Goal: Information Seeking & Learning: Learn about a topic

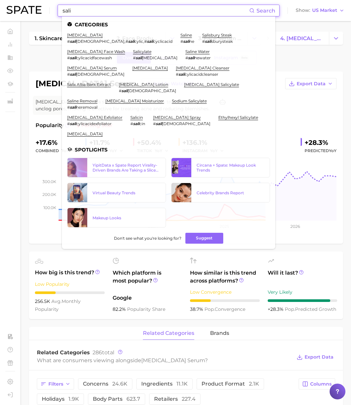
drag, startPoint x: 153, startPoint y: 13, endPoint x: 31, endPoint y: 7, distance: 122.3
click at [31, 7] on div "sali Search Categories [MEDICAL_DATA] # sali cylicacid , # sali cylic , # sali …" at bounding box center [176, 10] width 338 height 21
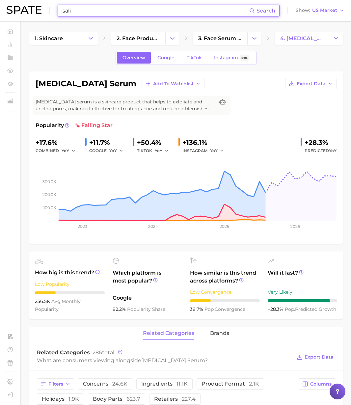
paste input "band"
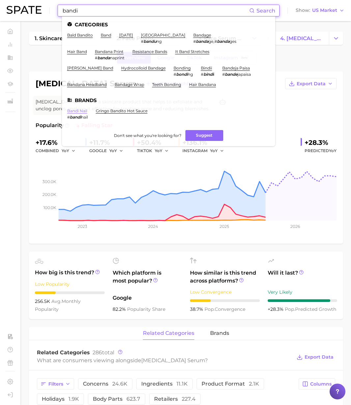
type input "bandi"
click at [81, 110] on link "bandi nail" at bounding box center [77, 110] width 20 height 5
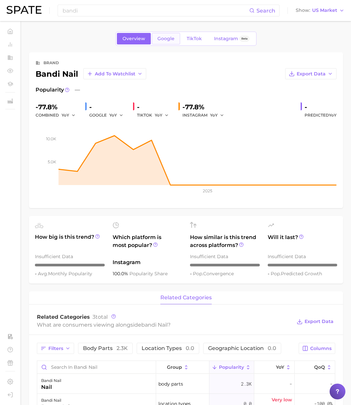
click at [170, 37] on span "Google" at bounding box center [165, 39] width 17 height 6
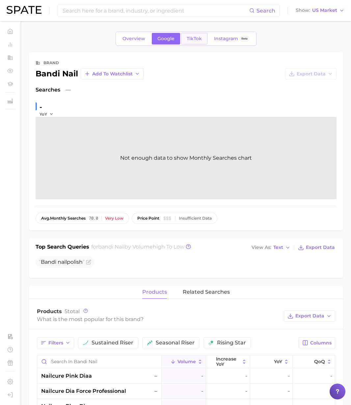
click at [195, 41] on span "TikTok" at bounding box center [194, 39] width 15 height 6
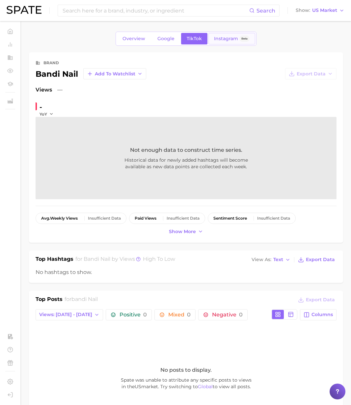
click at [223, 42] on link "Instagram Beta" at bounding box center [231, 39] width 47 height 12
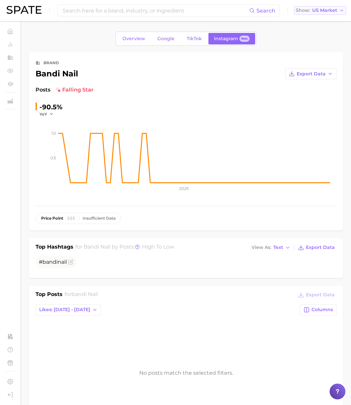
click at [331, 12] on span "US Market" at bounding box center [324, 11] width 25 height 4
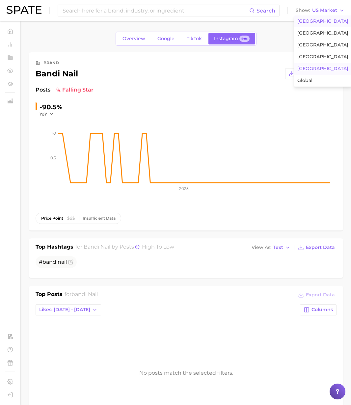
click at [304, 71] on span "[GEOGRAPHIC_DATA]" at bounding box center [322, 69] width 51 height 6
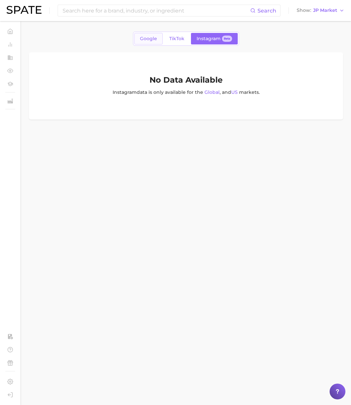
click at [145, 39] on span "Google" at bounding box center [148, 39] width 17 height 6
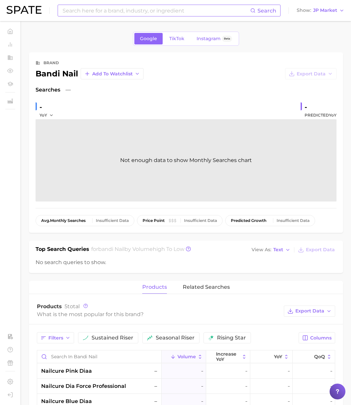
click at [115, 10] on input at bounding box center [156, 10] width 188 height 11
paste input "bandi"
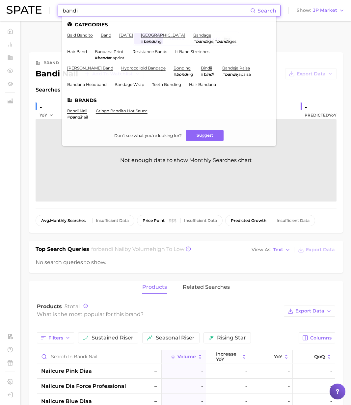
type input "bandi"
click at [77, 108] on link "bandi nail" at bounding box center [77, 110] width 20 height 5
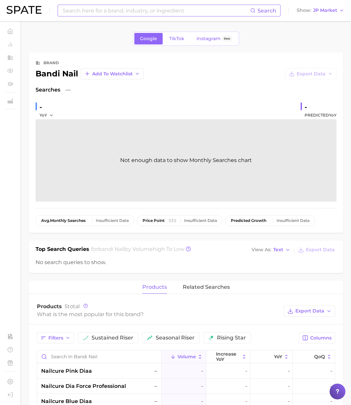
click at [114, 15] on input at bounding box center [156, 10] width 188 height 11
paste input "shampoo cap"
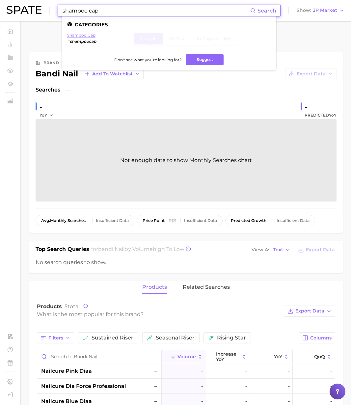
type input "shampoo cap"
click at [85, 34] on link "shampoo cap" at bounding box center [81, 35] width 28 height 5
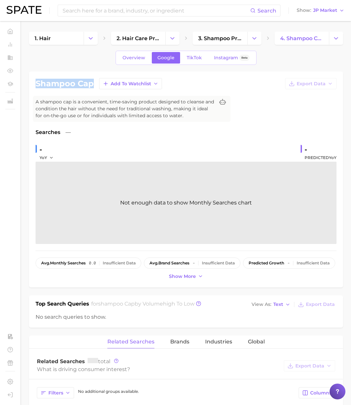
drag, startPoint x: 92, startPoint y: 85, endPoint x: 34, endPoint y: 85, distance: 57.6
click at [34, 85] on div "shampoo cap Add to Watchlist Export Data A shampoo cap is a convenient, time-sa…" at bounding box center [186, 179] width 314 height 216
copy h1 "shampoo cap"
click at [113, 12] on input at bounding box center [156, 10] width 188 height 11
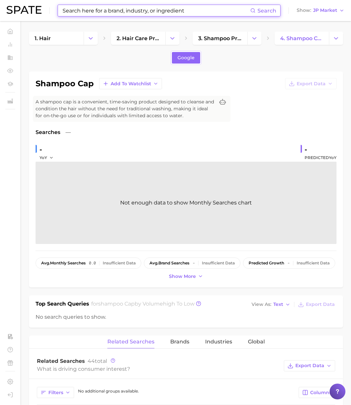
paste input "essence"
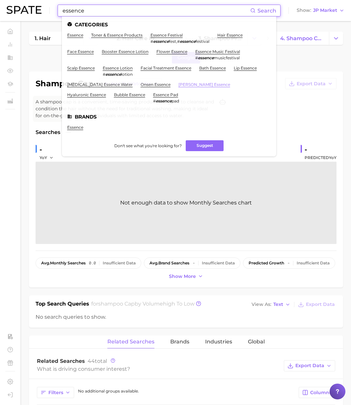
type input "essence"
click at [178, 84] on link "[PERSON_NAME] essence" at bounding box center [204, 84] width 52 height 5
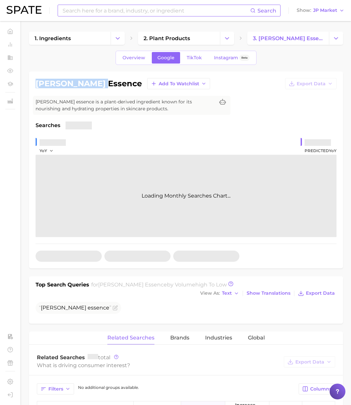
drag, startPoint x: 94, startPoint y: 83, endPoint x: 36, endPoint y: 85, distance: 58.0
click at [36, 85] on h1 "[PERSON_NAME] essence" at bounding box center [89, 84] width 106 height 8
copy h1 "[PERSON_NAME] essence"
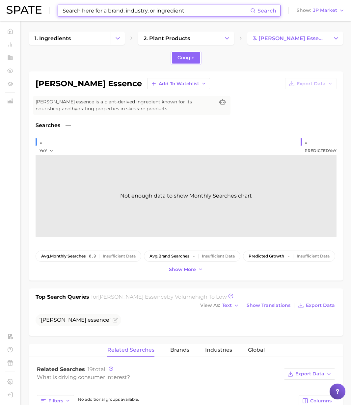
click at [102, 11] on input at bounding box center [156, 10] width 188 height 11
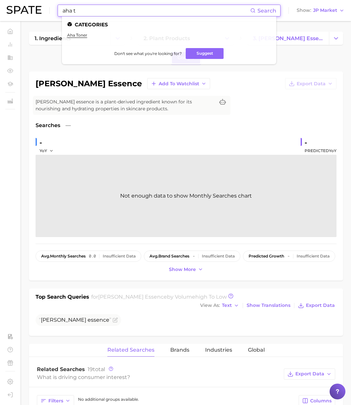
type input "aha t"
click at [78, 38] on ul "aha toner" at bounding box center [169, 38] width 204 height 10
click at [78, 35] on link "aha toner" at bounding box center [77, 35] width 20 height 5
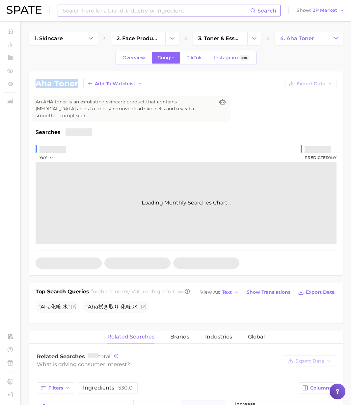
drag, startPoint x: 78, startPoint y: 83, endPoint x: 21, endPoint y: 83, distance: 57.0
click at [21, 83] on main "1. skincare 2. face products 3. toner & essence products 4. aha toner Overview …" at bounding box center [186, 373] width 330 height 705
copy h1 "aha toner"
click at [114, 10] on input at bounding box center [156, 10] width 188 height 11
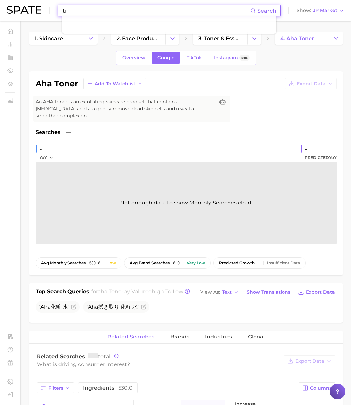
type input "t"
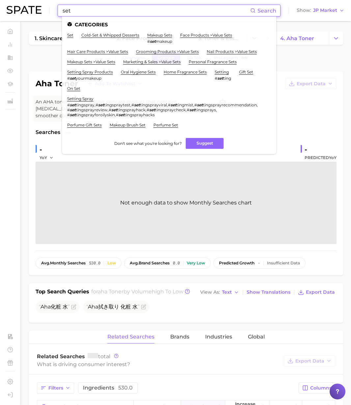
drag, startPoint x: 84, startPoint y: 12, endPoint x: 38, endPoint y: 8, distance: 46.2
click at [38, 8] on div "set Search Categories set cold-set & whipped desserts makeup sets # set makeup …" at bounding box center [176, 10] width 338 height 21
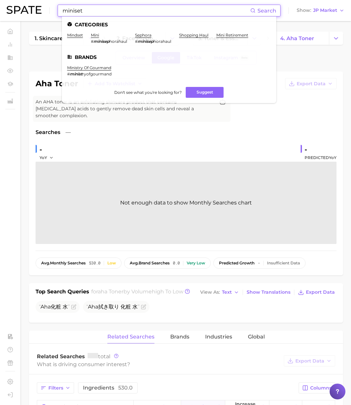
click at [74, 11] on input "miniset" at bounding box center [156, 10] width 188 height 11
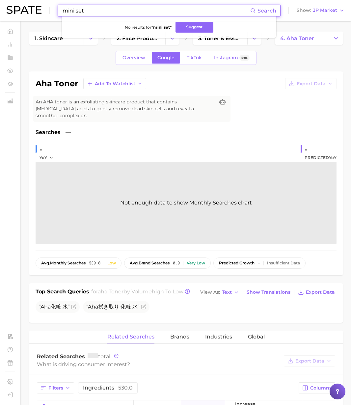
drag, startPoint x: 85, startPoint y: 11, endPoint x: 97, endPoint y: 10, distance: 12.3
click at [88, 11] on input "mini set" at bounding box center [156, 10] width 188 height 11
drag, startPoint x: 97, startPoint y: 10, endPoint x: -4, endPoint y: 10, distance: 101.1
click at [0, 10] on html "mini set Search No results for " mini set " Suggest Show JP Market Home Trends …" at bounding box center [175, 202] width 351 height 405
drag, startPoint x: 90, startPoint y: 12, endPoint x: 48, endPoint y: 10, distance: 41.5
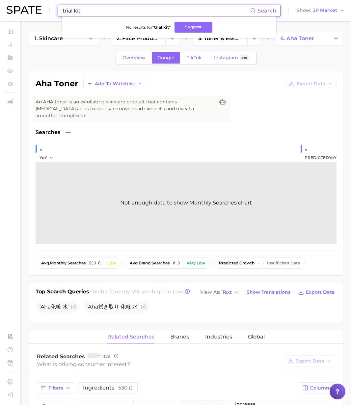
click at [48, 10] on div "trial kit Search No results for " trial kit " Suggest Show JP Market" at bounding box center [176, 10] width 338 height 21
drag, startPoint x: 65, startPoint y: 10, endPoint x: 73, endPoint y: 14, distance: 9.3
click at [66, 11] on input "trial kit" at bounding box center [156, 10] width 188 height 11
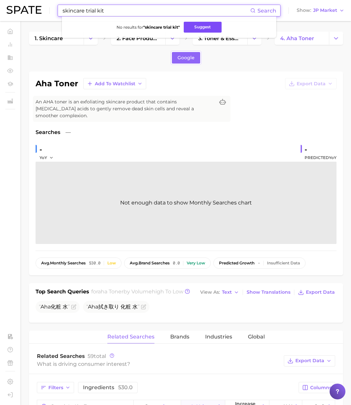
click at [196, 25] on button "Suggest" at bounding box center [203, 27] width 38 height 11
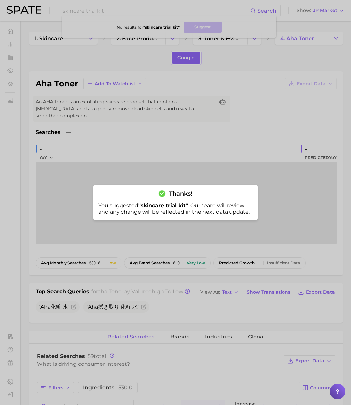
click at [108, 9] on div at bounding box center [175, 202] width 351 height 405
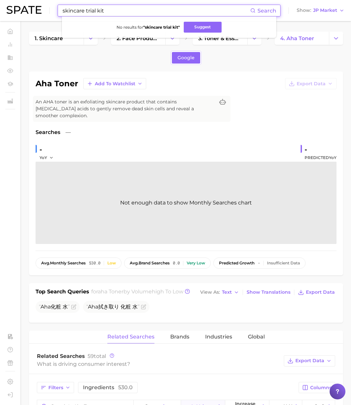
drag, startPoint x: 113, startPoint y: 11, endPoint x: 45, endPoint y: 14, distance: 67.9
click at [47, 12] on div "skincare trial kit Search No results for " skincare trial kit " Suggest Show JP…" at bounding box center [176, 10] width 338 height 21
click at [110, 10] on input "skincare trial kit" at bounding box center [156, 10] width 188 height 11
drag, startPoint x: 112, startPoint y: 11, endPoint x: 33, endPoint y: 10, distance: 79.0
click at [33, 10] on div "skincare trial kit Search No results for " skincare trial kit " Suggest Show JP…" at bounding box center [176, 10] width 338 height 21
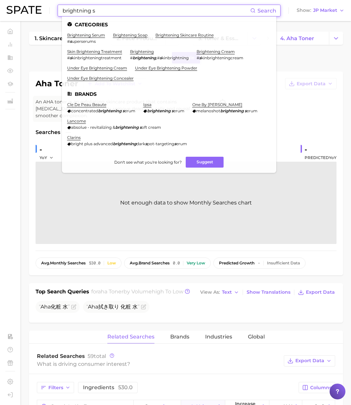
scroll to position [2, 0]
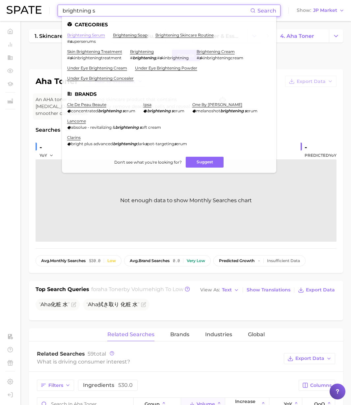
type input "brightning s"
click at [101, 36] on link "brightening serum" at bounding box center [86, 35] width 38 height 5
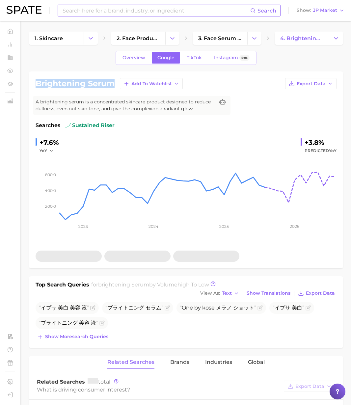
drag, startPoint x: 84, startPoint y: 84, endPoint x: 30, endPoint y: 84, distance: 53.3
click at [30, 84] on div "brightening serum Add to Watchlist Export Data A brightening serum is a concent…" at bounding box center [186, 169] width 314 height 197
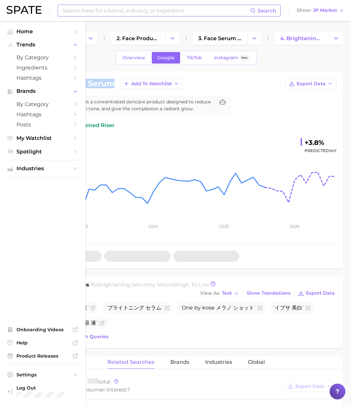
copy h1 "brightening serum"
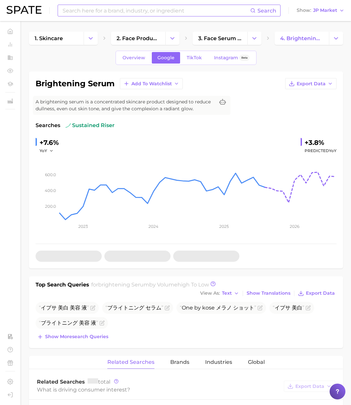
click at [76, 12] on input at bounding box center [156, 10] width 188 height 11
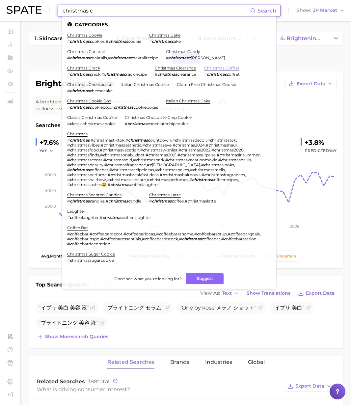
type input "christmas c"
click at [218, 66] on link "christmas coffret" at bounding box center [221, 68] width 35 height 5
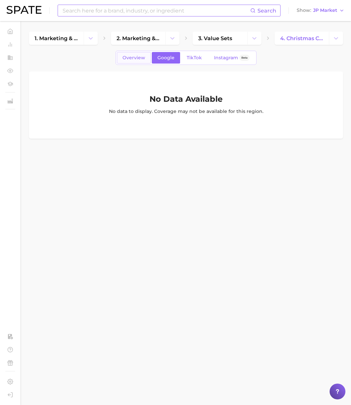
click at [130, 61] on link "Overview" at bounding box center [134, 58] width 34 height 12
click at [167, 59] on span "Google" at bounding box center [165, 58] width 17 height 6
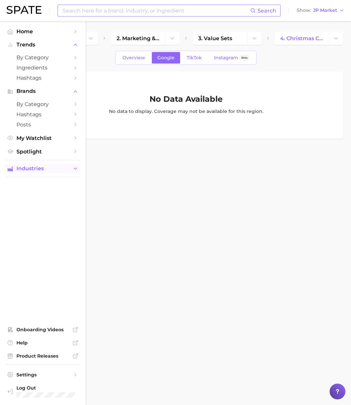
click at [40, 168] on span "Industries" at bounding box center [42, 169] width 53 height 6
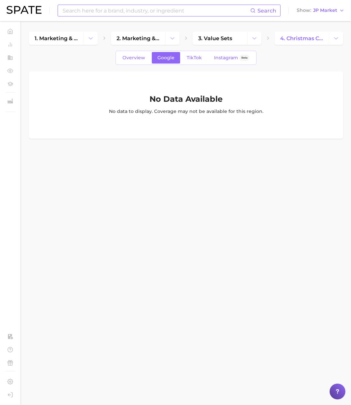
click at [146, 11] on input at bounding box center [156, 10] width 188 height 11
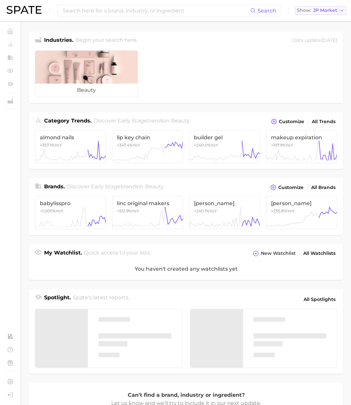
click at [334, 12] on span "JP Market" at bounding box center [325, 11] width 24 height 4
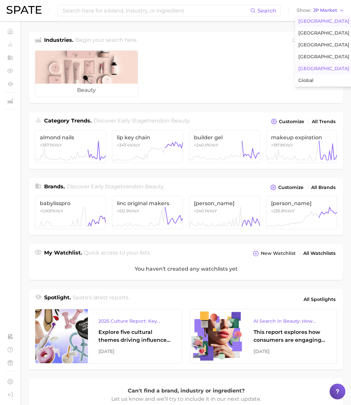
drag, startPoint x: 324, startPoint y: 21, endPoint x: 297, endPoint y: 20, distance: 27.7
click at [322, 21] on span "[GEOGRAPHIC_DATA]" at bounding box center [323, 21] width 51 height 6
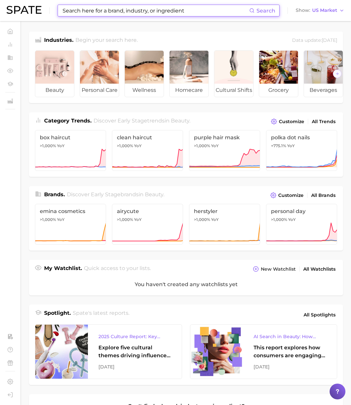
click at [180, 11] on input at bounding box center [155, 10] width 187 height 11
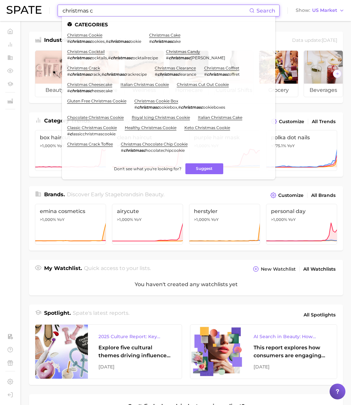
type input "christmas c"
click at [214, 70] on li "christmas coffret # christmasc offret" at bounding box center [222, 71] width 36 height 11
click at [216, 68] on link "christmas coffret" at bounding box center [221, 68] width 35 height 5
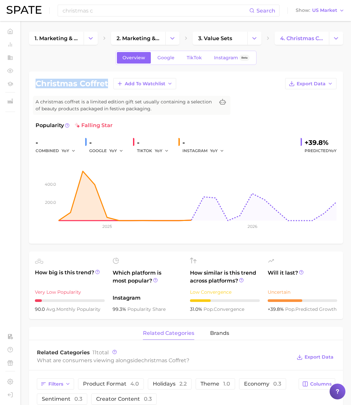
drag, startPoint x: 108, startPoint y: 85, endPoint x: 35, endPoint y: 82, distance: 72.8
click at [35, 82] on div "christmas coffret Add to Watchlist Export Data A christmas coffret is a limited…" at bounding box center [186, 157] width 314 height 172
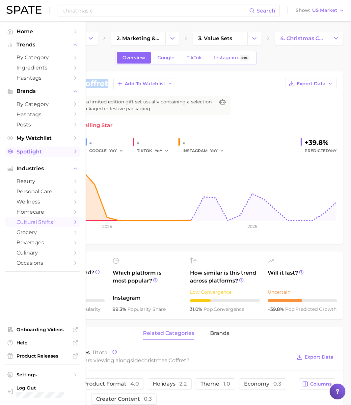
copy h1 "christmas coffret"
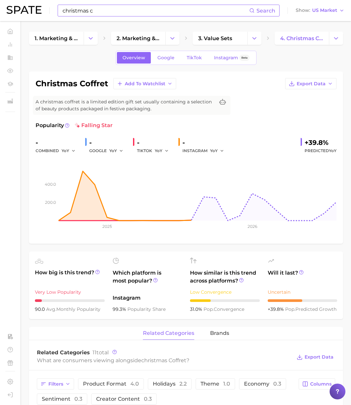
click at [154, 14] on input "christmas c" at bounding box center [155, 10] width 187 height 11
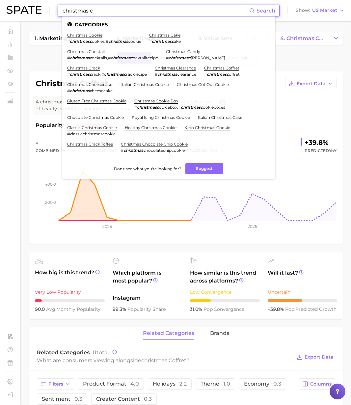
drag, startPoint x: 53, startPoint y: 11, endPoint x: 11, endPoint y: 11, distance: 42.5
click at [11, 11] on div "christmas c Search Categories christmas cookie # christmasc ookies , # christma…" at bounding box center [176, 10] width 338 height 21
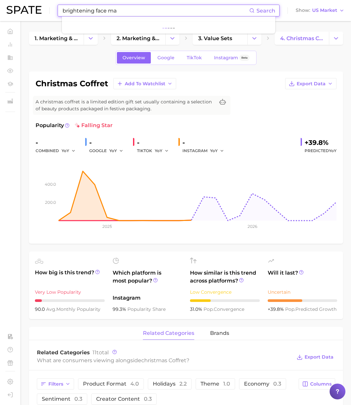
click at [132, 11] on input "brightening face ma" at bounding box center [155, 10] width 187 height 11
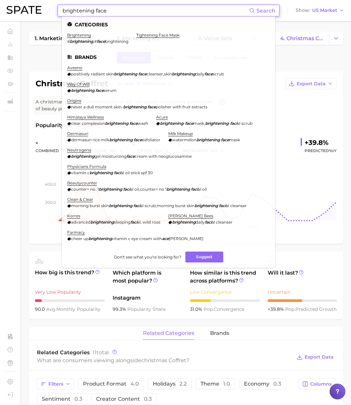
drag, startPoint x: 93, startPoint y: 12, endPoint x: 35, endPoint y: 7, distance: 57.8
click at [35, 7] on div "brightening face Search Categories brightening # brightening , # face brighteni…" at bounding box center [176, 10] width 338 height 21
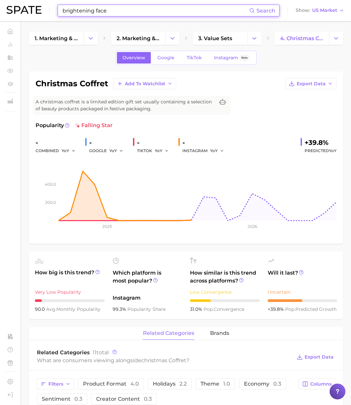
drag, startPoint x: 131, startPoint y: 13, endPoint x: -29, endPoint y: 0, distance: 160.6
click at [0, 0] on html "brightening face Search Show US Market Home Trends by Category Ingredients Hash…" at bounding box center [175, 202] width 351 height 405
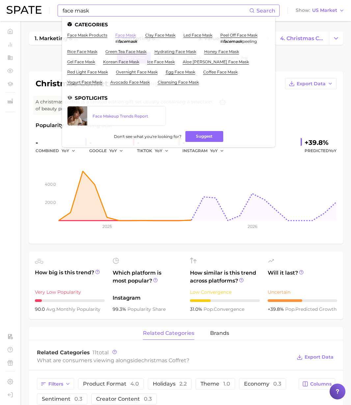
click at [130, 36] on link "face mask" at bounding box center [125, 35] width 21 height 5
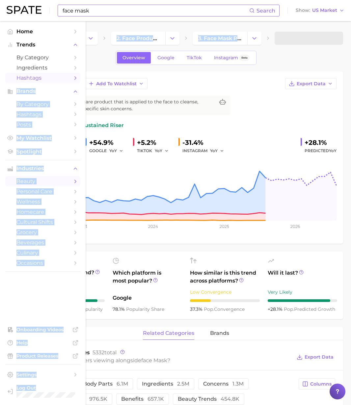
drag, startPoint x: 77, startPoint y: 85, endPoint x: 20, endPoint y: 83, distance: 57.7
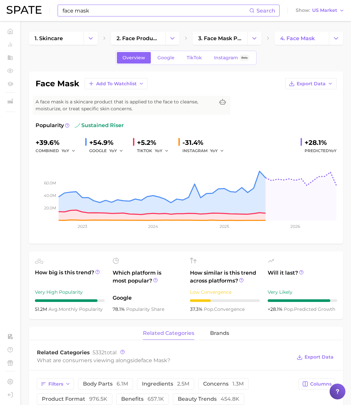
click at [79, 82] on div "face mask Add to Watchlist Export Data" at bounding box center [186, 83] width 301 height 11
drag, startPoint x: 78, startPoint y: 84, endPoint x: 34, endPoint y: 85, distance: 43.8
click at [34, 85] on div "face mask Add to Watchlist Export Data A face mask is a skincare product that i…" at bounding box center [186, 157] width 314 height 172
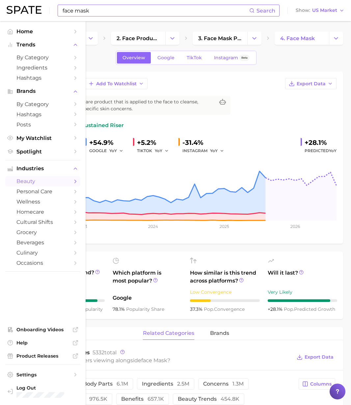
copy h1 "face mask"
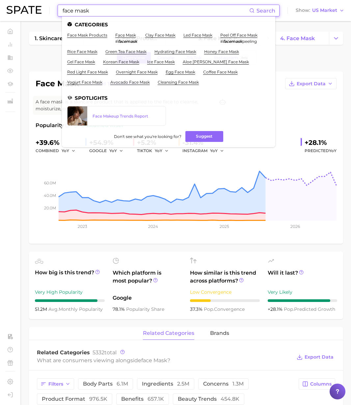
paste input "brightening"
drag, startPoint x: 79, startPoint y: 14, endPoint x: 43, endPoint y: 13, distance: 36.6
click at [43, 13] on div "brightening Search Categories face mask products face mask # facemask clay face…" at bounding box center [176, 10] width 338 height 21
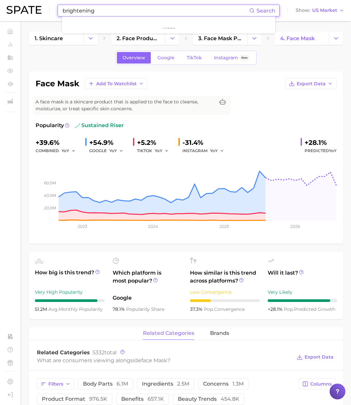
click at [105, 10] on input "brightening" at bounding box center [155, 10] width 187 height 11
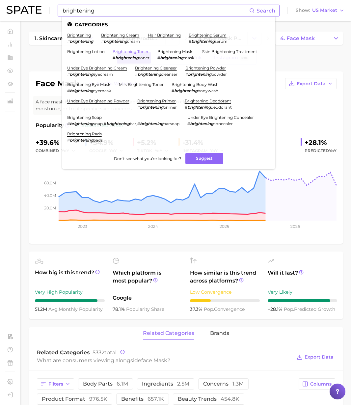
click at [134, 51] on link "brightening toner" at bounding box center [131, 51] width 36 height 5
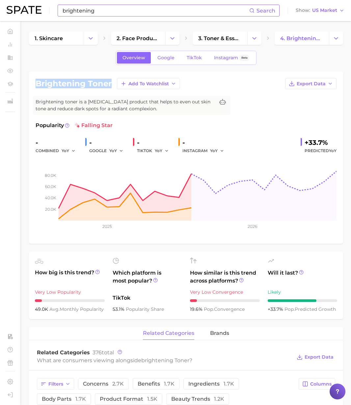
drag, startPoint x: 113, startPoint y: 82, endPoint x: 34, endPoint y: 86, distance: 78.8
click at [34, 87] on div "brightening toner Add to Watchlist Export Data Brightening toner is a skin care…" at bounding box center [186, 157] width 314 height 172
copy h1 "brightening toner"
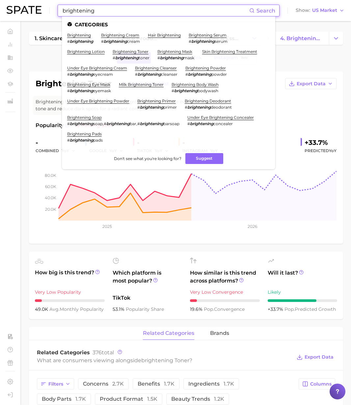
drag, startPoint x: 115, startPoint y: 9, endPoint x: 34, endPoint y: 7, distance: 80.4
click at [34, 6] on div "brightening Search Categories brightening # brightening brightening cream # bri…" at bounding box center [176, 10] width 338 height 21
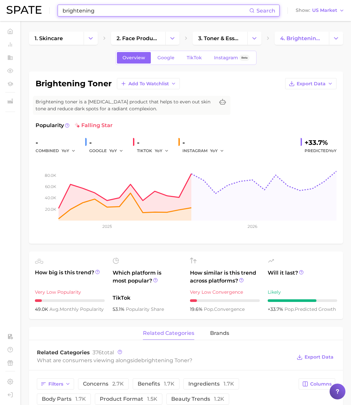
paste input "facial lift emulsion"
drag, startPoint x: 87, startPoint y: 11, endPoint x: 21, endPoint y: 8, distance: 65.3
click at [21, 8] on div "facial lift emulsion Search No results for " facial lift emulsion " Suggest Sho…" at bounding box center [176, 10] width 338 height 21
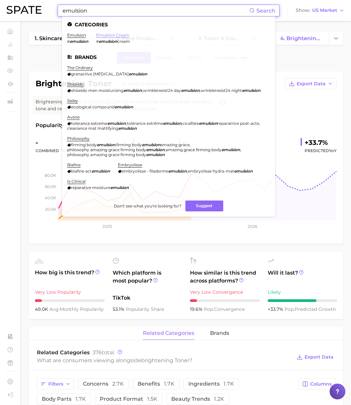
type input "emulsion"
click at [104, 34] on link "emulsion cream" at bounding box center [112, 35] width 33 height 5
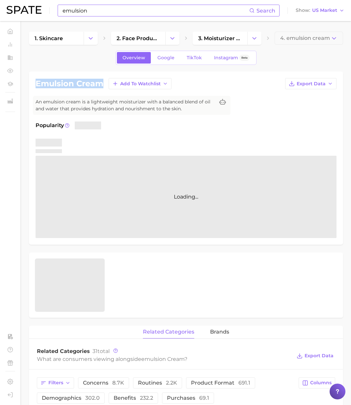
drag, startPoint x: 99, startPoint y: 83, endPoint x: 35, endPoint y: 82, distance: 64.6
click at [35, 82] on div "emulsion cream Add to Watchlist Export Data An emulsion cream is a lightweight …" at bounding box center [186, 157] width 314 height 173
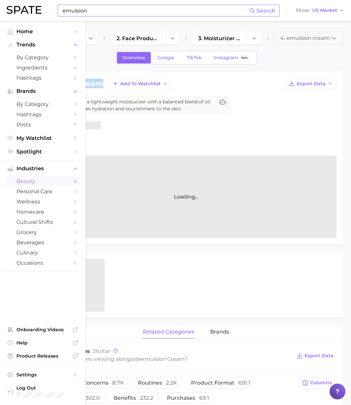
copy h1 "emulsion cream"
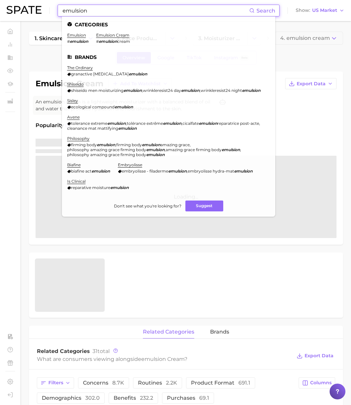
drag, startPoint x: 100, startPoint y: 12, endPoint x: 16, endPoint y: 7, distance: 83.5
click at [16, 7] on div "emulsion Search Categories emulsion # emulsion emulsion cream # emulsion cream …" at bounding box center [176, 10] width 338 height 21
